Goal: Complete application form

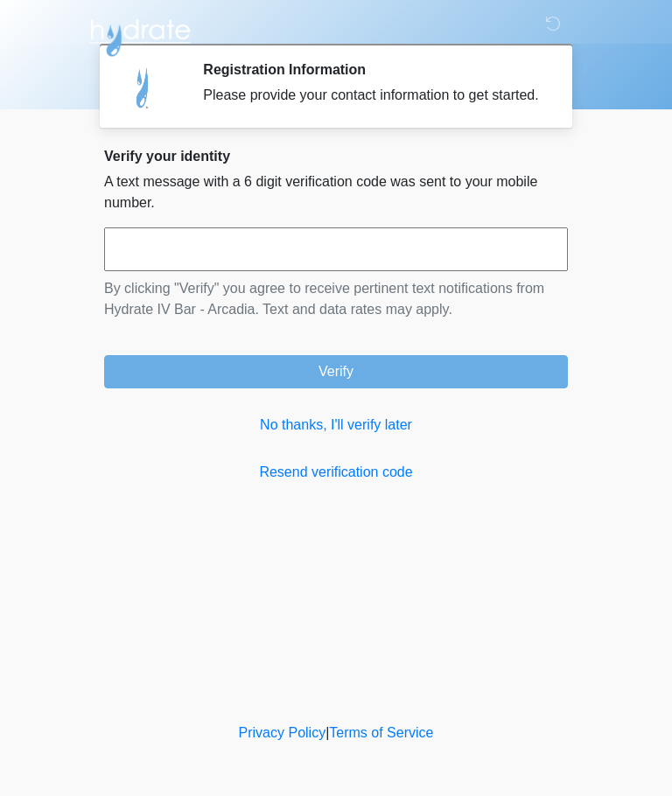
click at [157, 267] on input "text" at bounding box center [335, 249] width 463 height 44
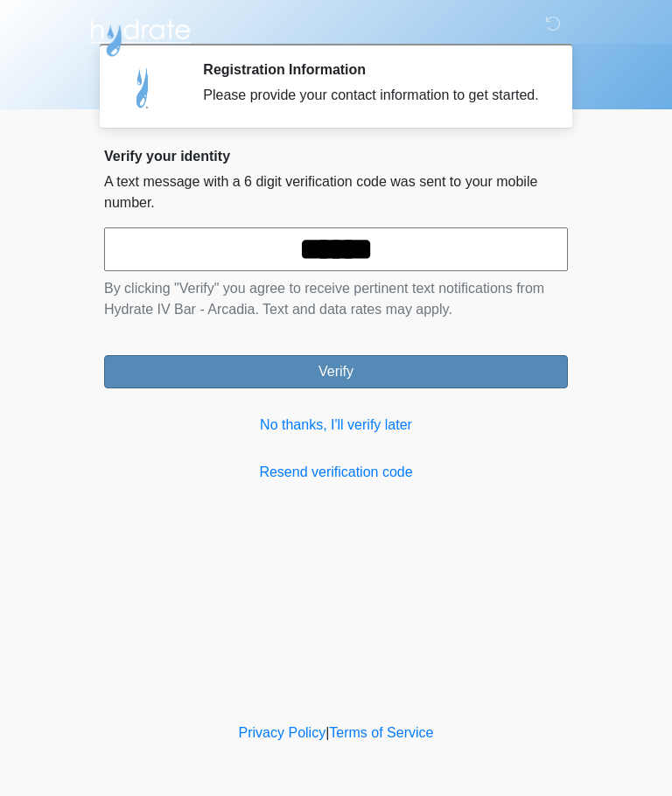
type input "******"
click at [529, 377] on button "Verify" at bounding box center [335, 371] width 463 height 33
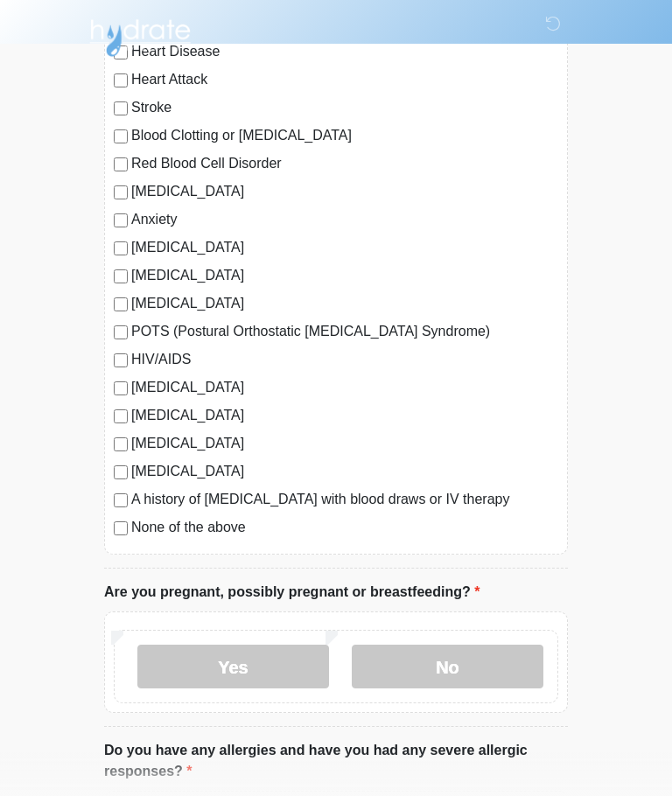
scroll to position [268, 0]
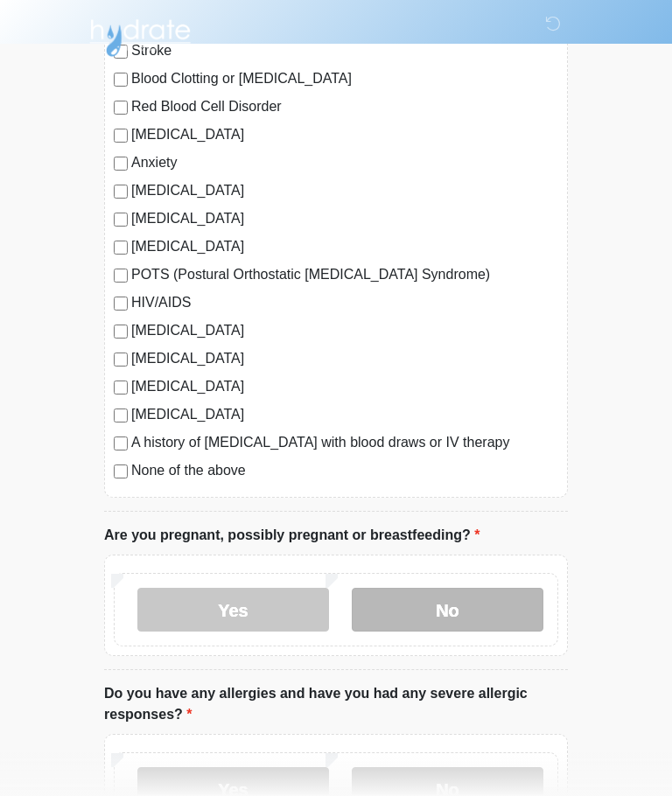
click at [502, 605] on label "No" at bounding box center [448, 610] width 192 height 44
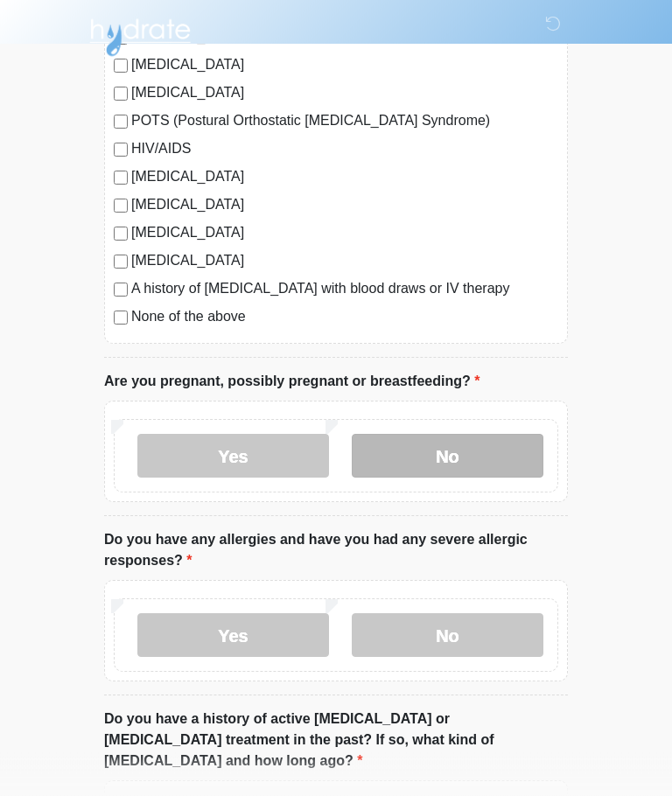
scroll to position [422, 0]
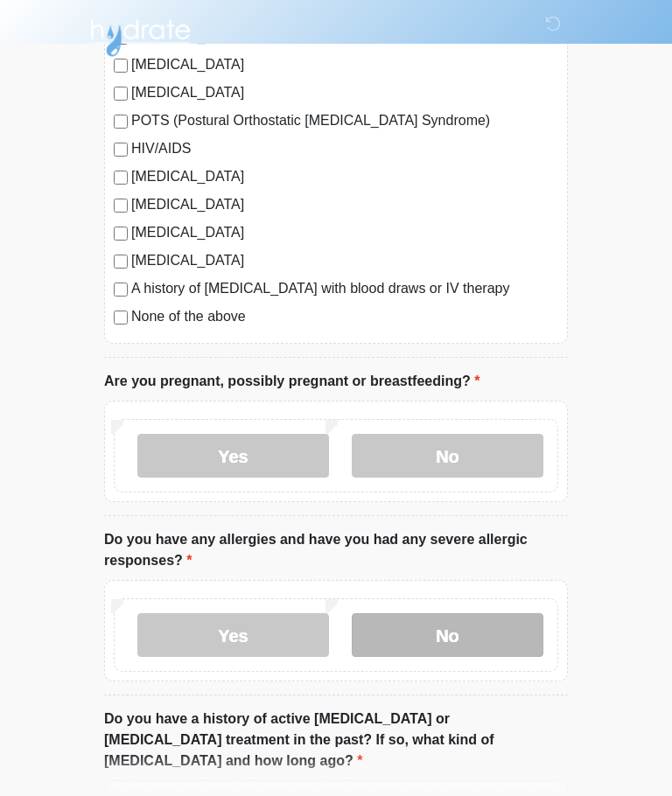
click at [498, 643] on label "No" at bounding box center [448, 635] width 192 height 44
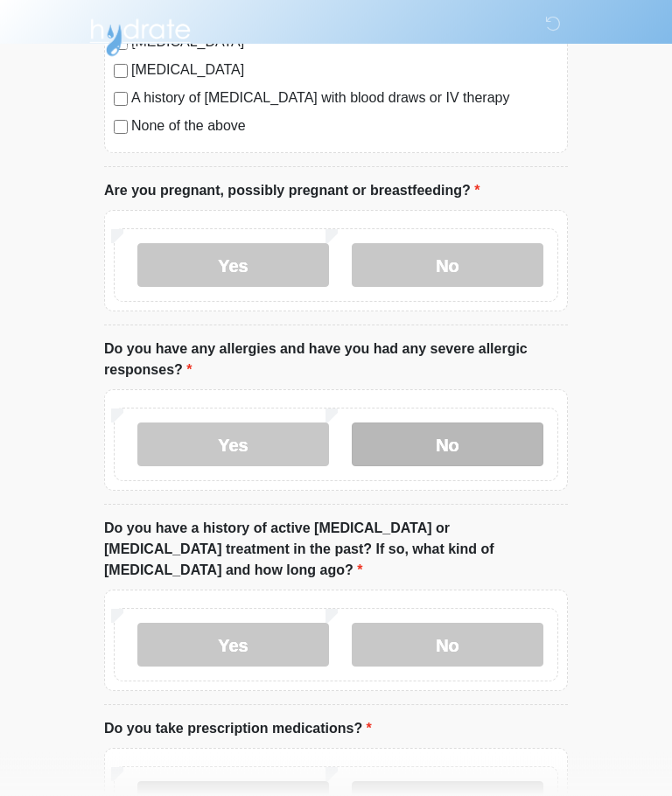
scroll to position [614, 0]
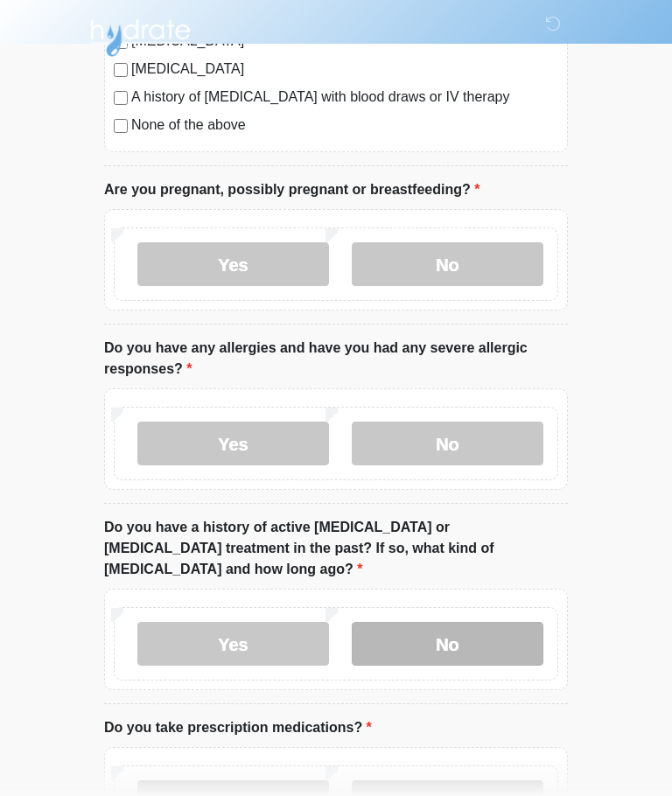
click at [500, 626] on label "No" at bounding box center [448, 644] width 192 height 44
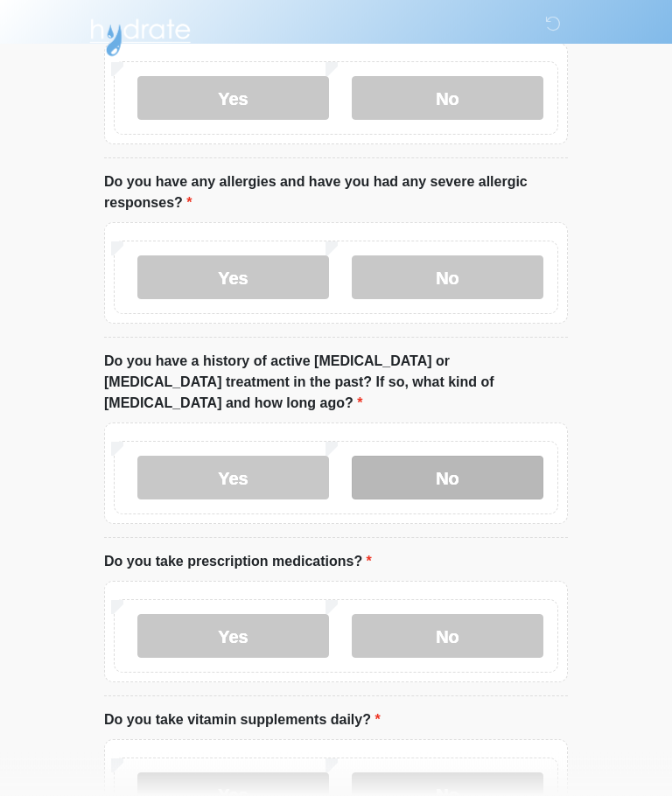
scroll to position [780, 0]
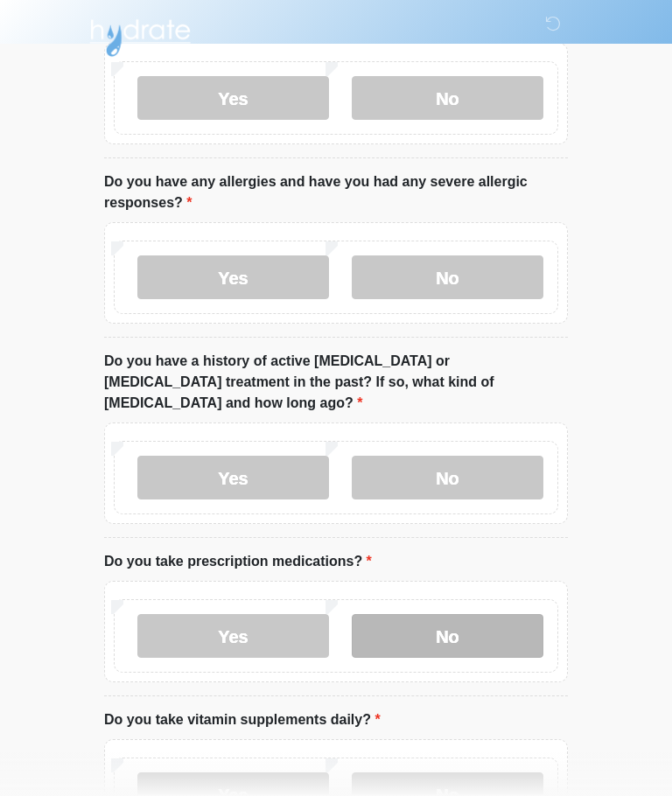
click at [491, 614] on label "No" at bounding box center [448, 636] width 192 height 44
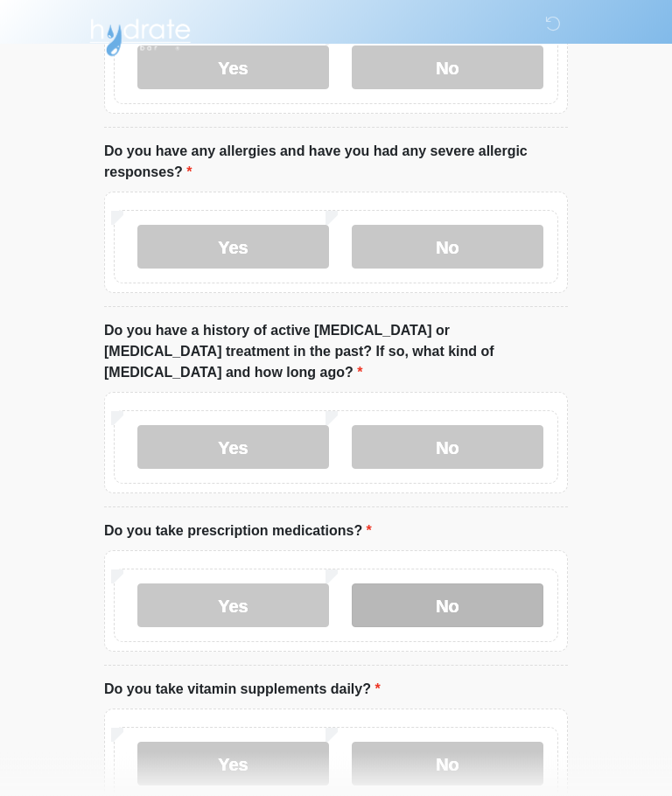
scroll to position [896, 0]
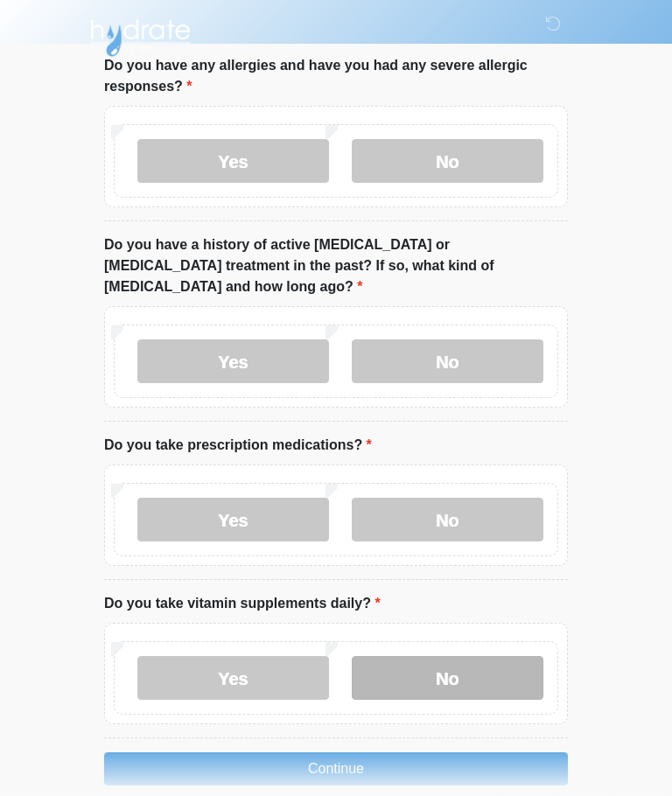
click at [482, 656] on label "No" at bounding box center [448, 678] width 192 height 44
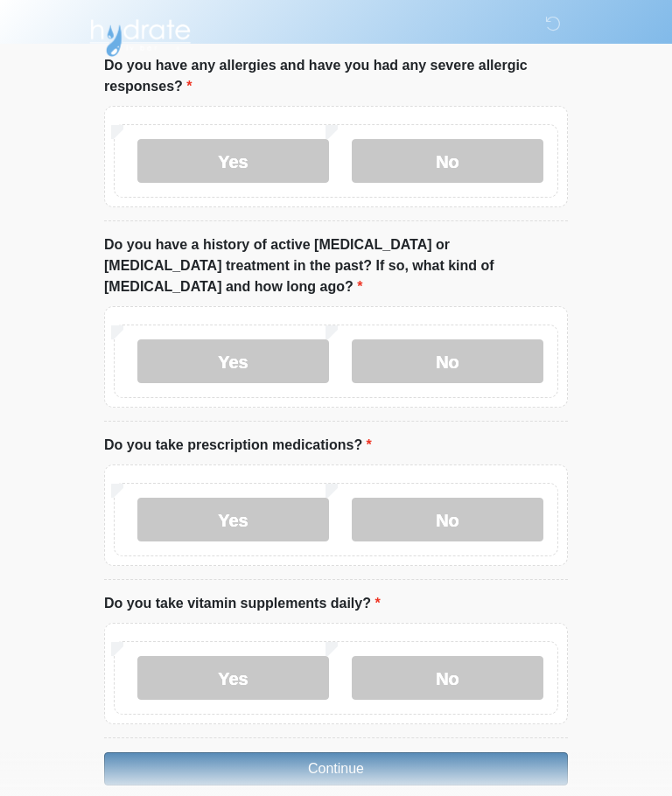
click at [495, 752] on button "Continue" at bounding box center [335, 768] width 463 height 33
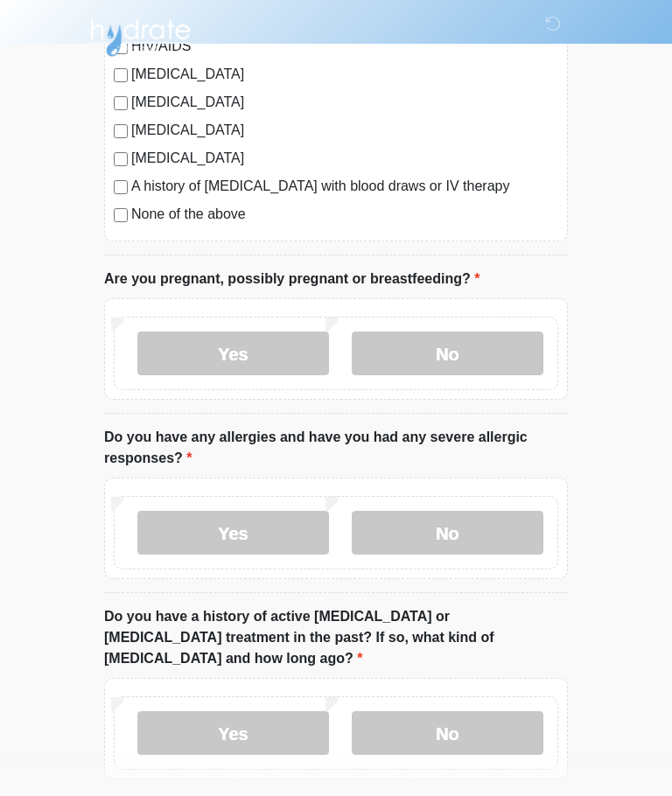
scroll to position [0, 0]
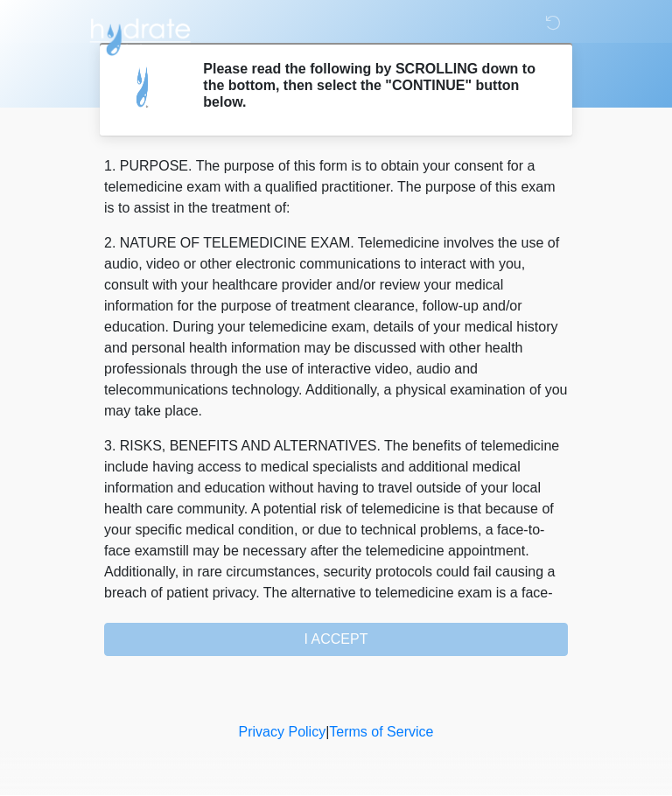
click at [489, 634] on div "1. PURPOSE. The purpose of this form is to obtain your consent for a telemedici…" at bounding box center [335, 407] width 463 height 500
click at [463, 624] on div "1. PURPOSE. The purpose of this form is to obtain your consent for a telemedici…" at bounding box center [335, 407] width 463 height 500
click at [463, 623] on div "1. PURPOSE. The purpose of this form is to obtain your consent for a telemedici…" at bounding box center [335, 407] width 463 height 500
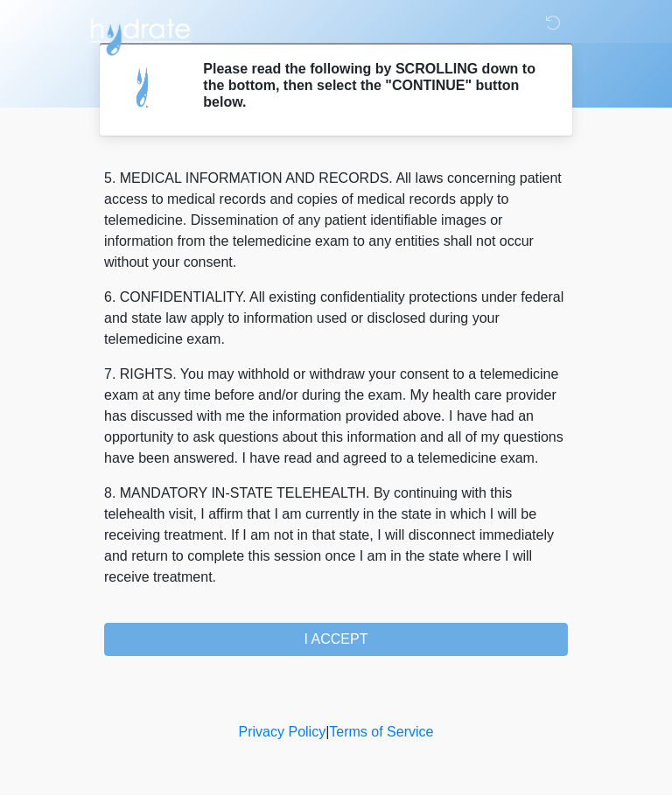
scroll to position [568, 0]
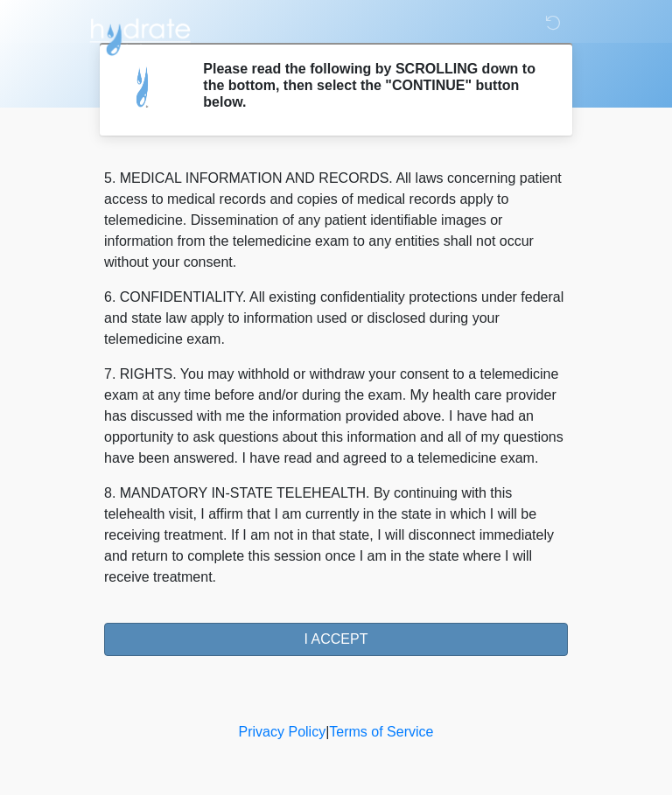
click at [342, 630] on button "I ACCEPT" at bounding box center [335, 640] width 463 height 33
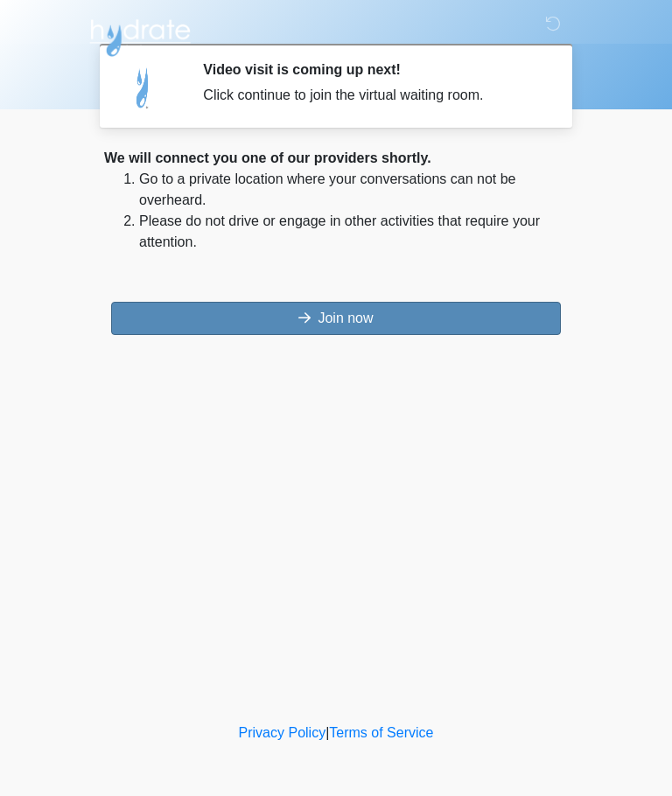
click at [403, 310] on button "Join now" at bounding box center [336, 318] width 450 height 33
